Goal: Find specific page/section

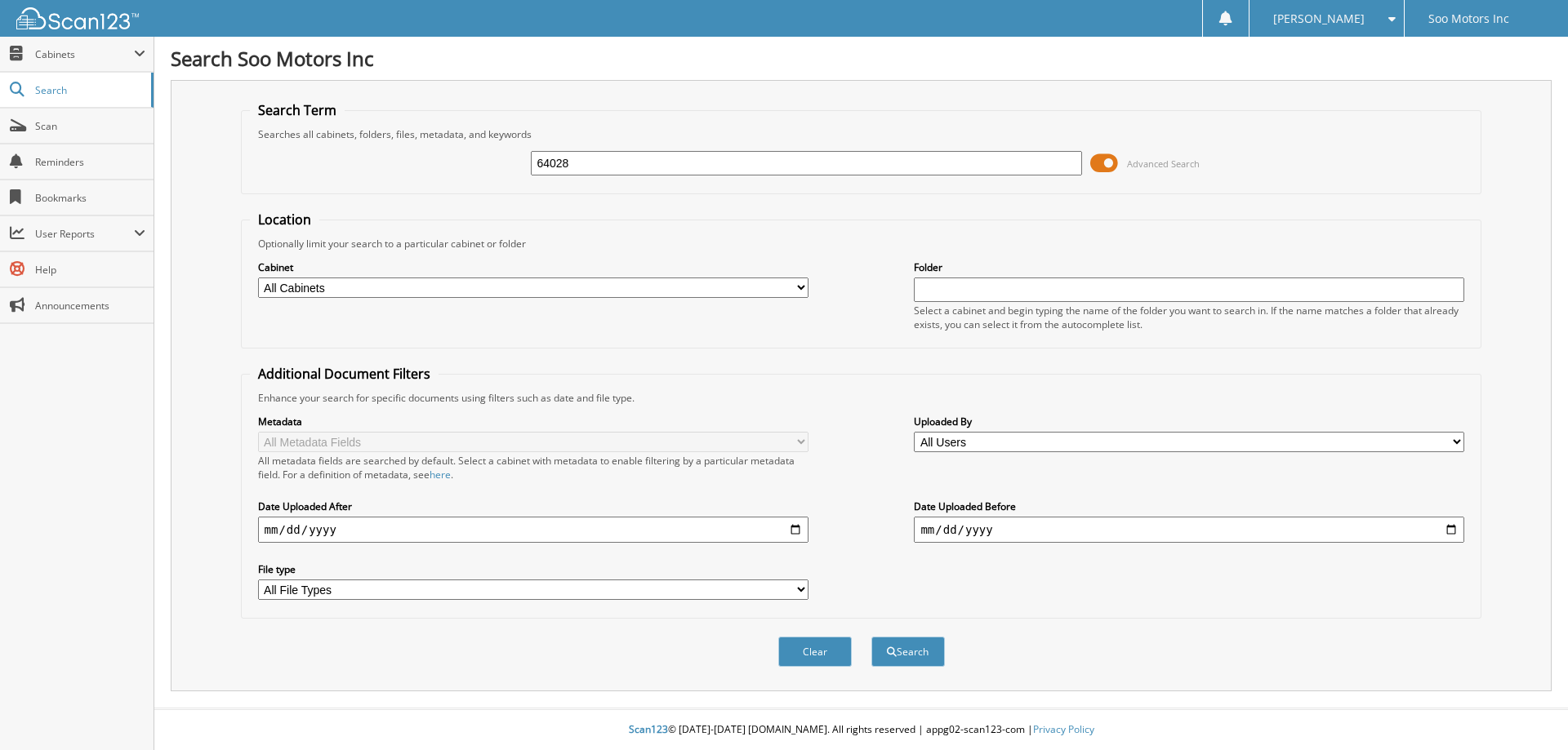
type input "64028"
click at [1108, 169] on span at bounding box center [1105, 164] width 28 height 25
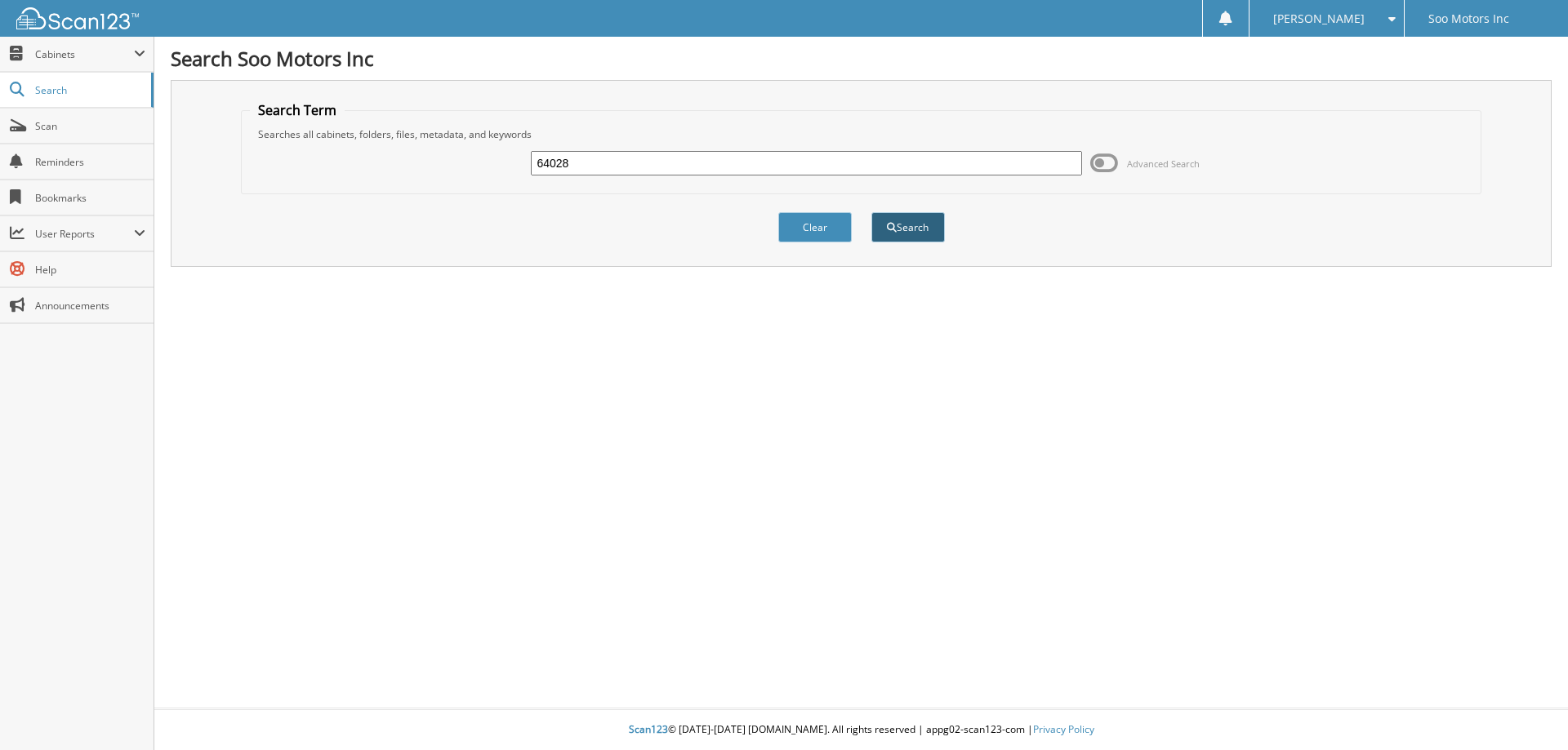
click at [929, 225] on button "Search" at bounding box center [908, 227] width 74 height 31
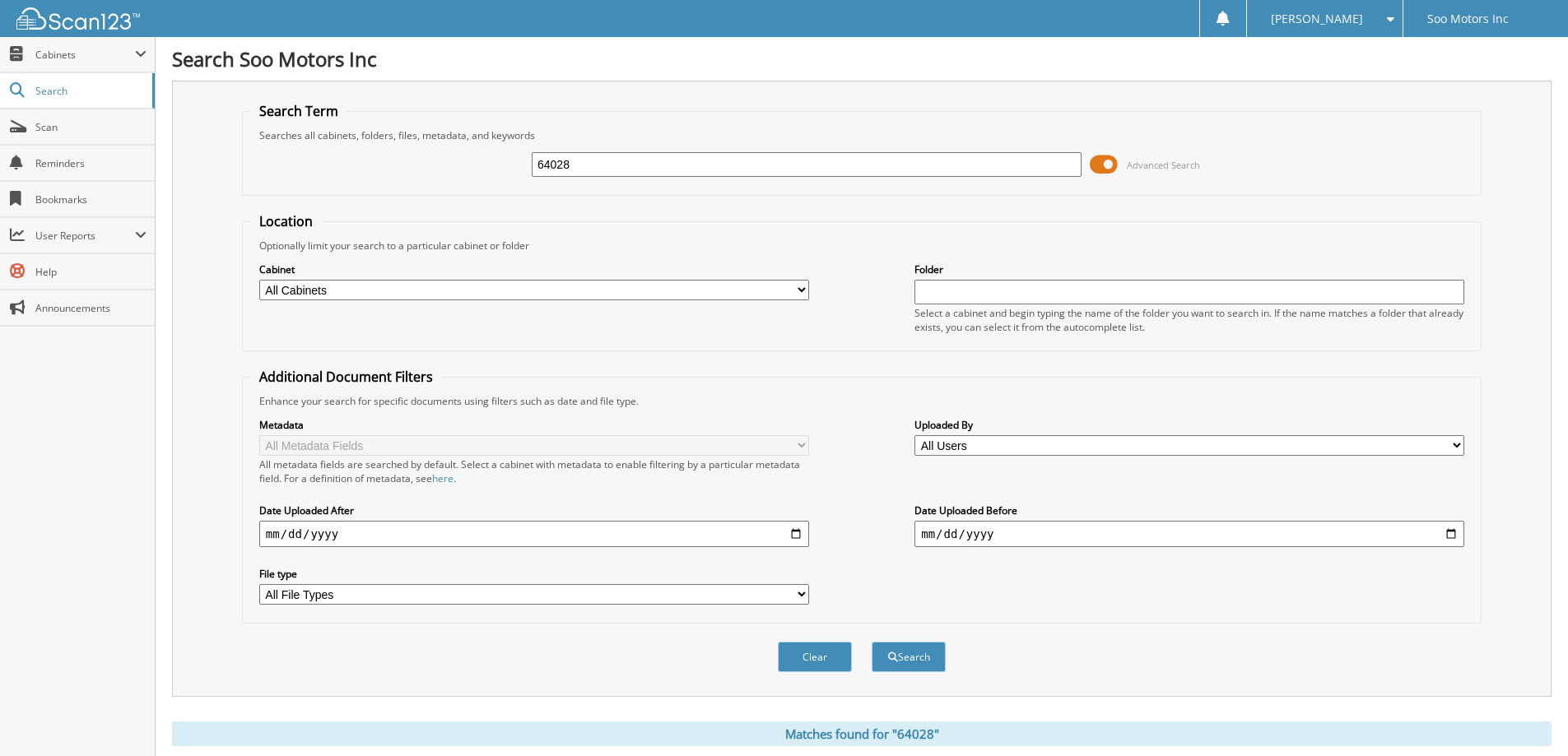
click at [1107, 167] on span at bounding box center [1104, 165] width 28 height 25
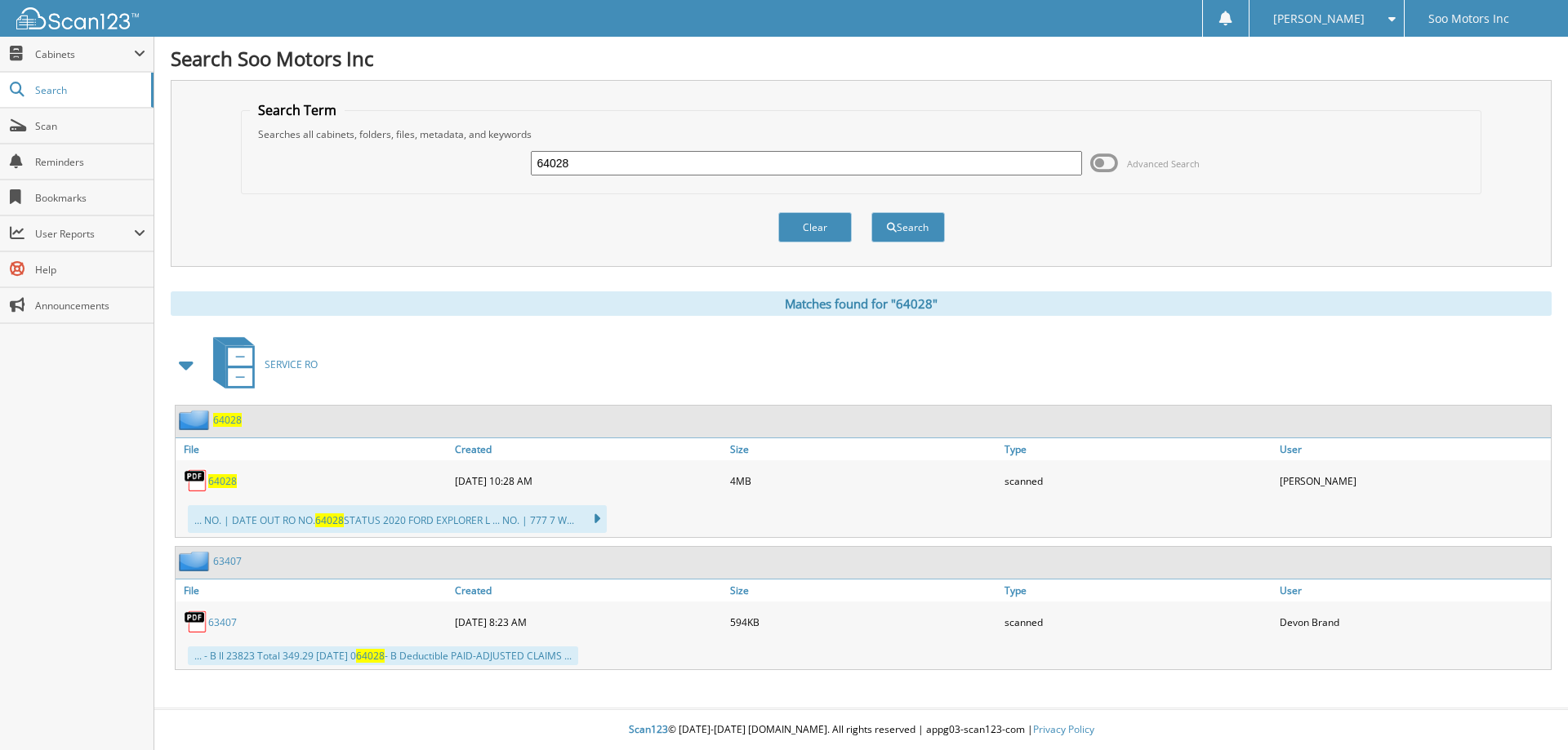
click at [225, 486] on span "64028" at bounding box center [222, 481] width 29 height 14
drag, startPoint x: 598, startPoint y: 172, endPoint x: 226, endPoint y: 176, distance: 372.0
click at [263, 178] on div "64028 Advanced Search" at bounding box center [861, 163] width 1224 height 44
type input "63785"
click at [909, 216] on button "Search" at bounding box center [908, 227] width 74 height 31
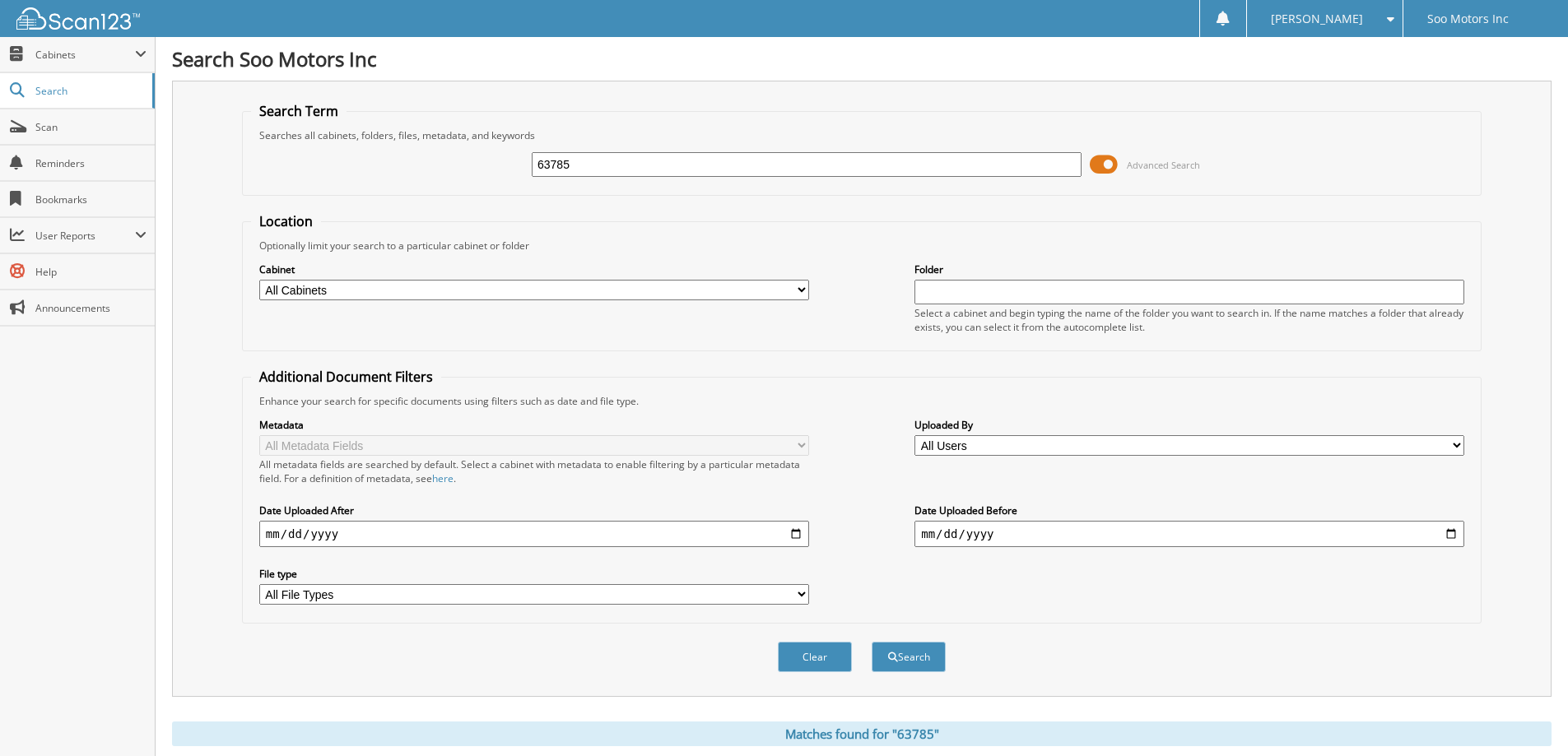
click at [1106, 169] on span at bounding box center [1104, 165] width 28 height 25
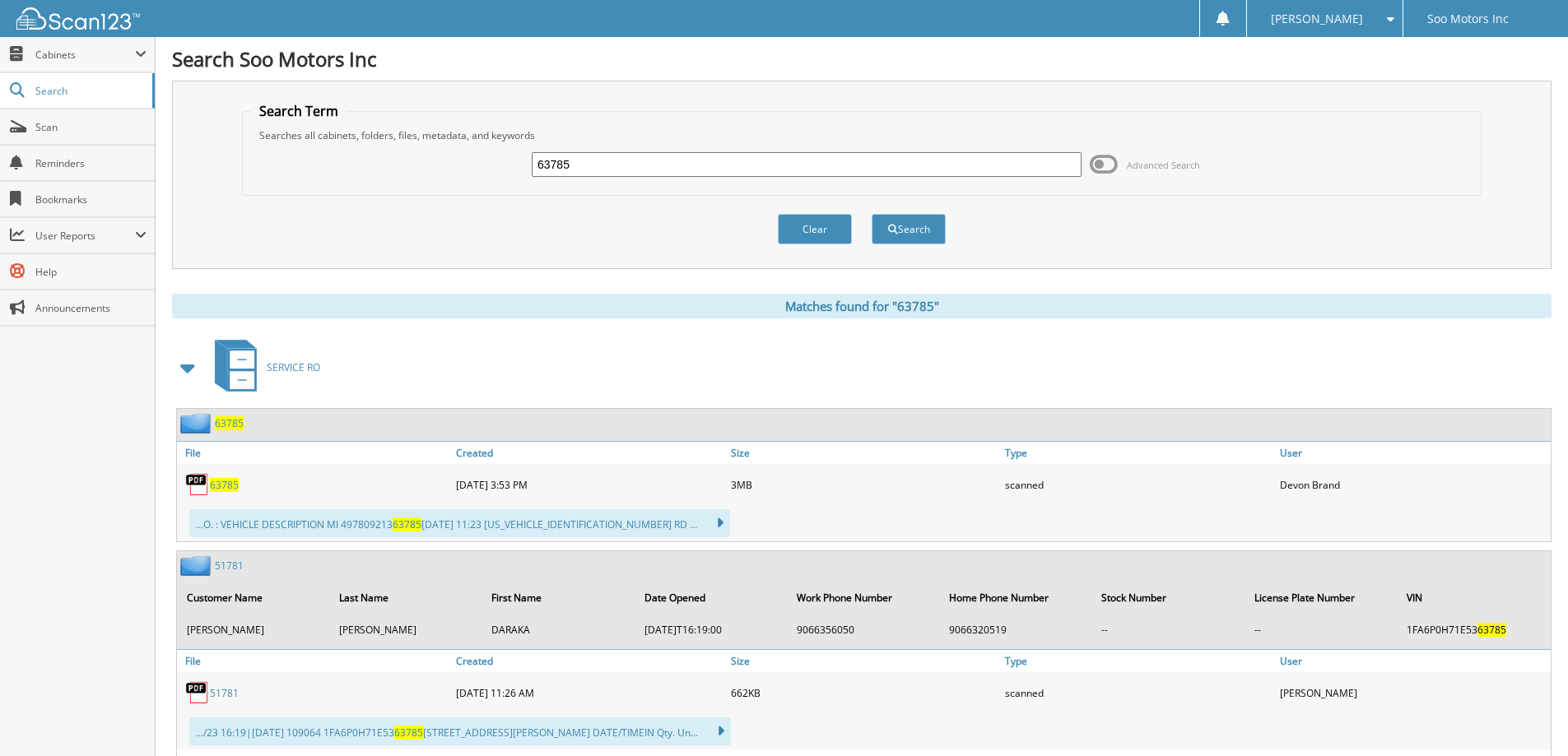
click at [231, 488] on span "63785" at bounding box center [224, 485] width 29 height 14
